Goal: Task Accomplishment & Management: Use online tool/utility

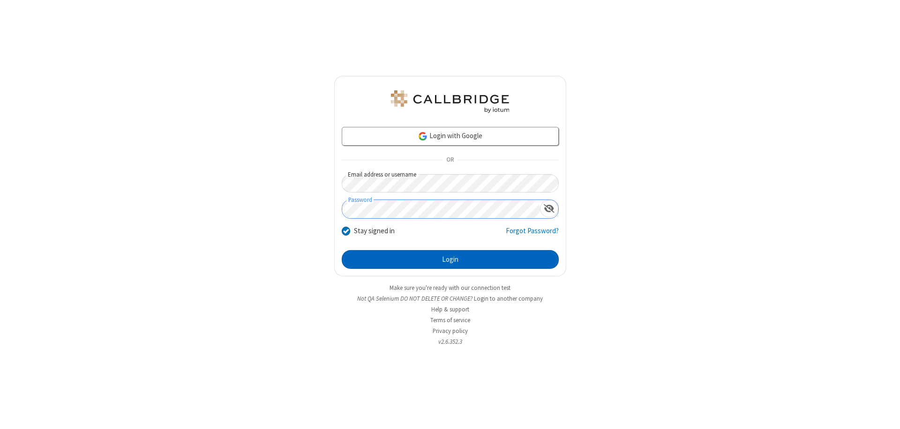
click at [450, 260] on button "Login" at bounding box center [450, 259] width 217 height 19
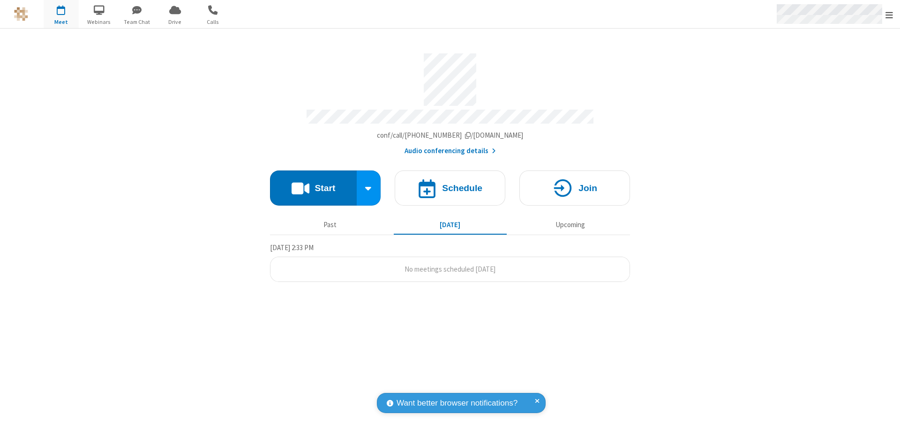
click at [889, 15] on span "Open menu" at bounding box center [888, 14] width 7 height 9
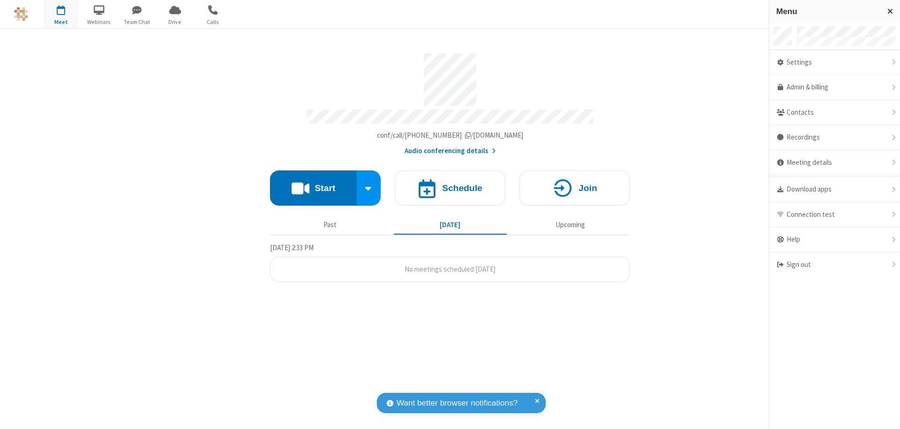
click at [175, 22] on span "Drive" at bounding box center [174, 22] width 35 height 8
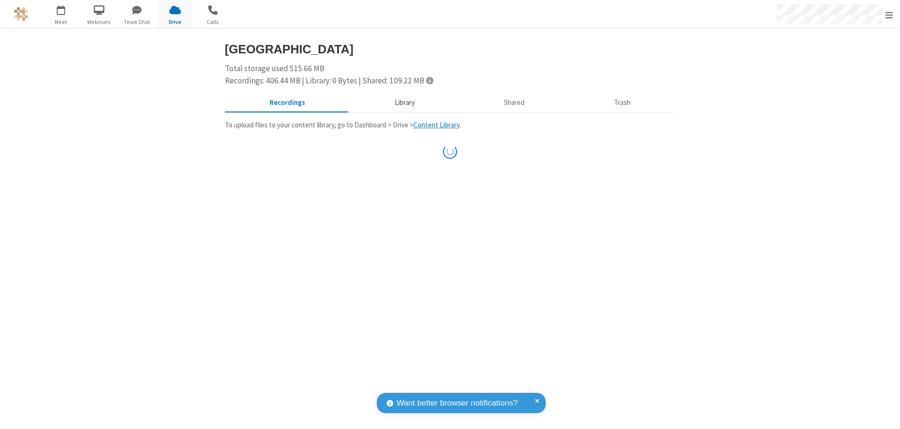
click at [403, 103] on button "Library" at bounding box center [405, 103] width 110 height 18
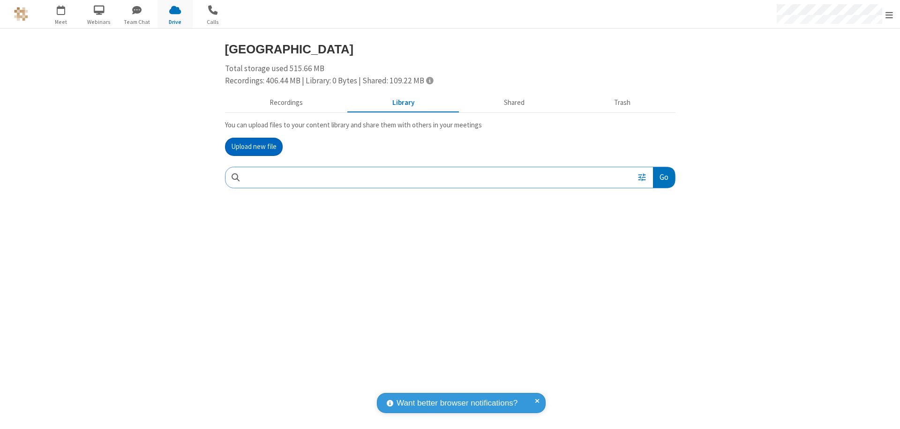
click at [254, 147] on button "Upload new file" at bounding box center [254, 147] width 58 height 19
click at [656, 239] on span "Move to trash" at bounding box center [656, 239] width 7 height 8
